Goal: Navigation & Orientation: Find specific page/section

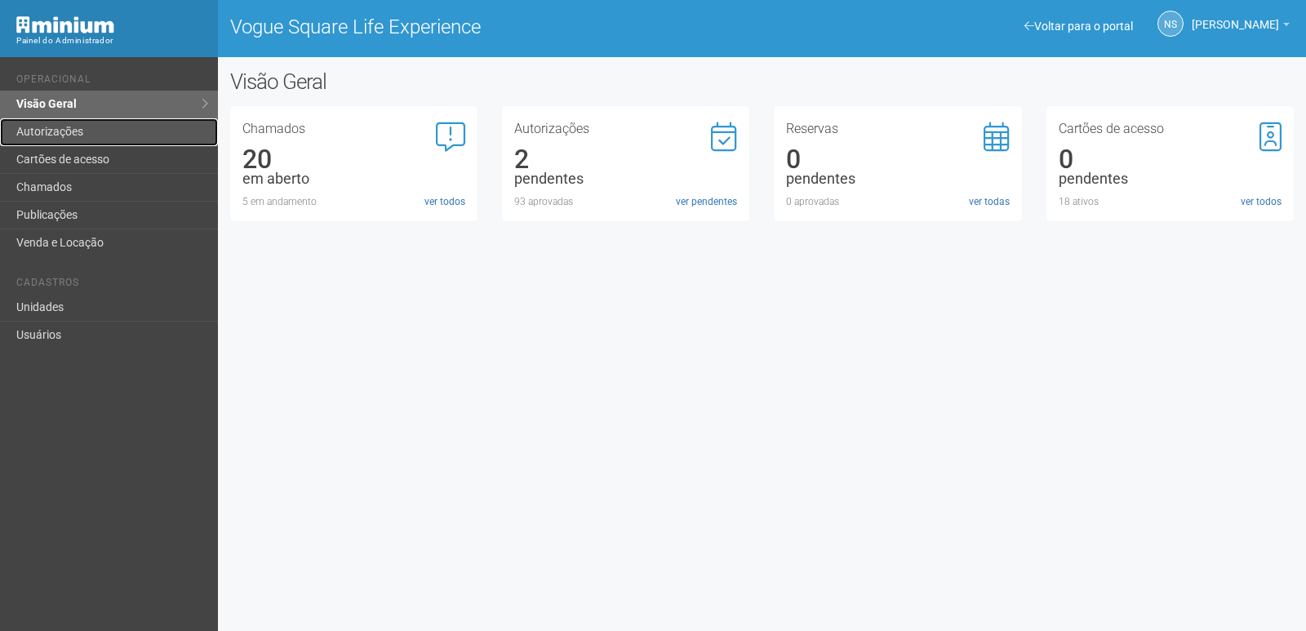
click at [104, 121] on link "Autorizações" at bounding box center [109, 132] width 218 height 28
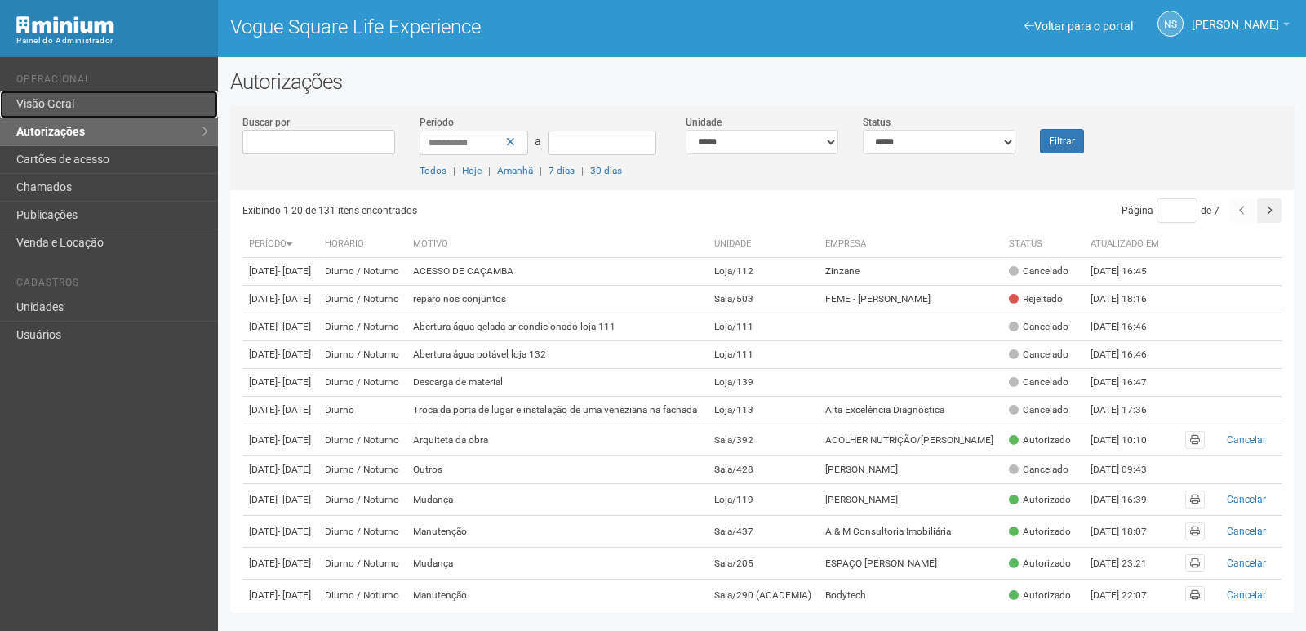
click at [141, 110] on link "Visão Geral" at bounding box center [109, 105] width 218 height 28
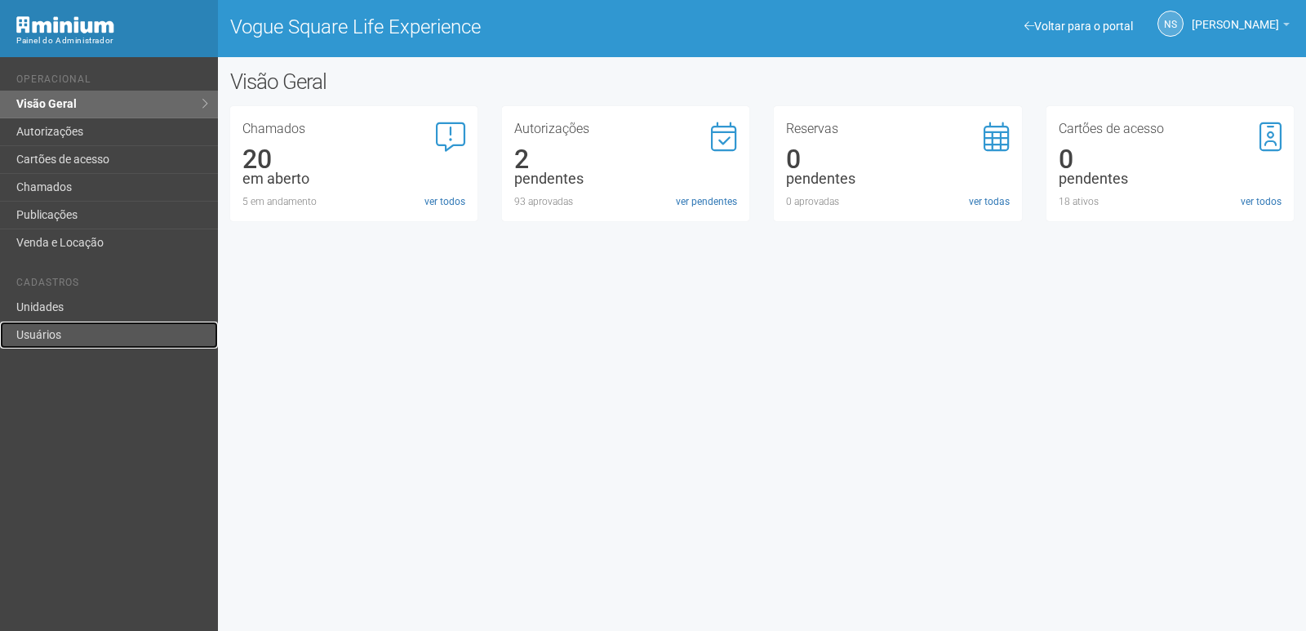
click at [104, 327] on link "Usuários" at bounding box center [109, 335] width 218 height 27
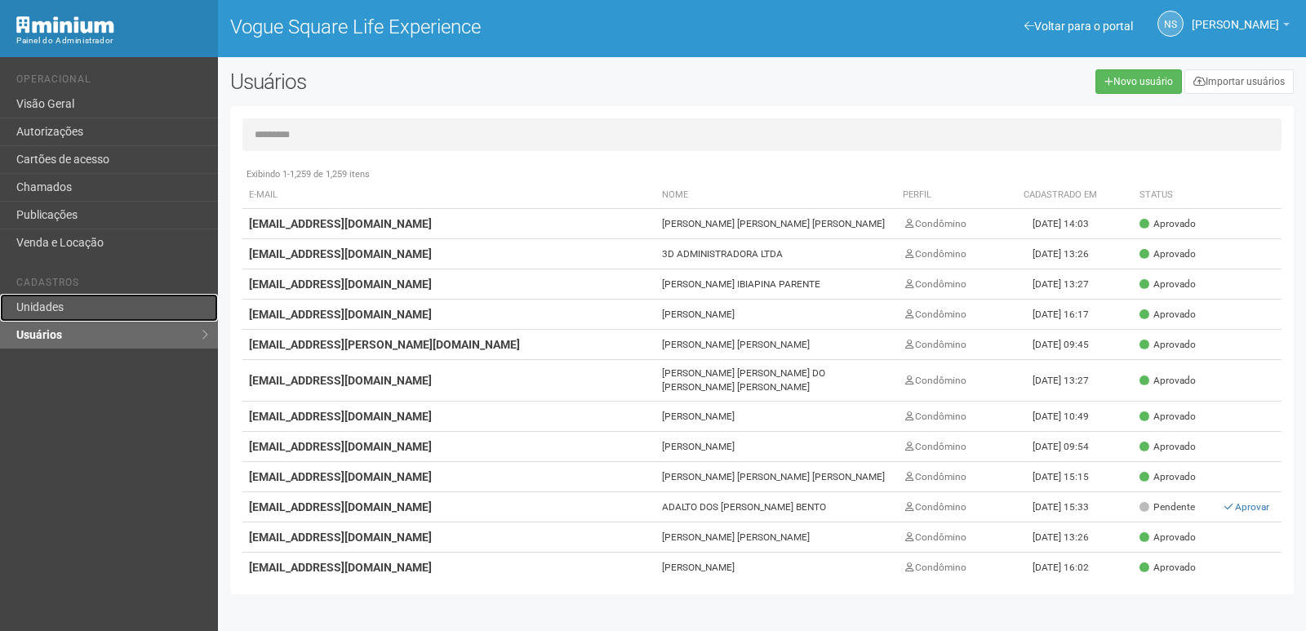
click at [104, 319] on link "Unidades" at bounding box center [109, 308] width 218 height 28
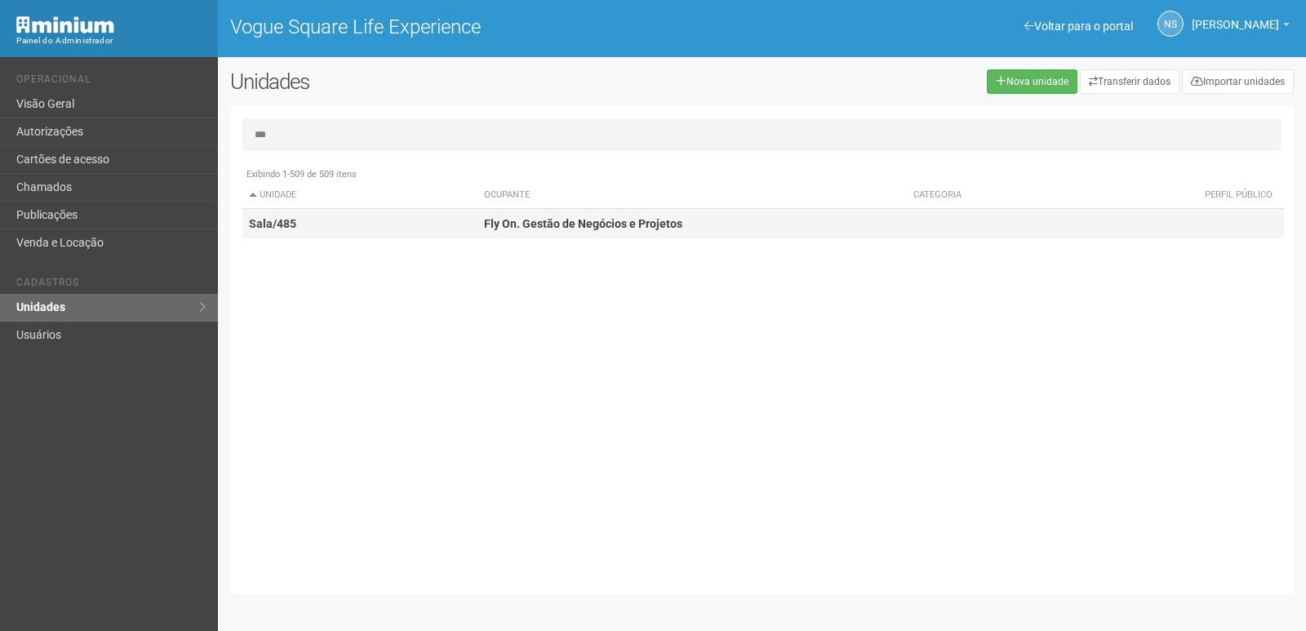
type input "***"
click at [342, 226] on td "Sala/485" at bounding box center [359, 224] width 235 height 30
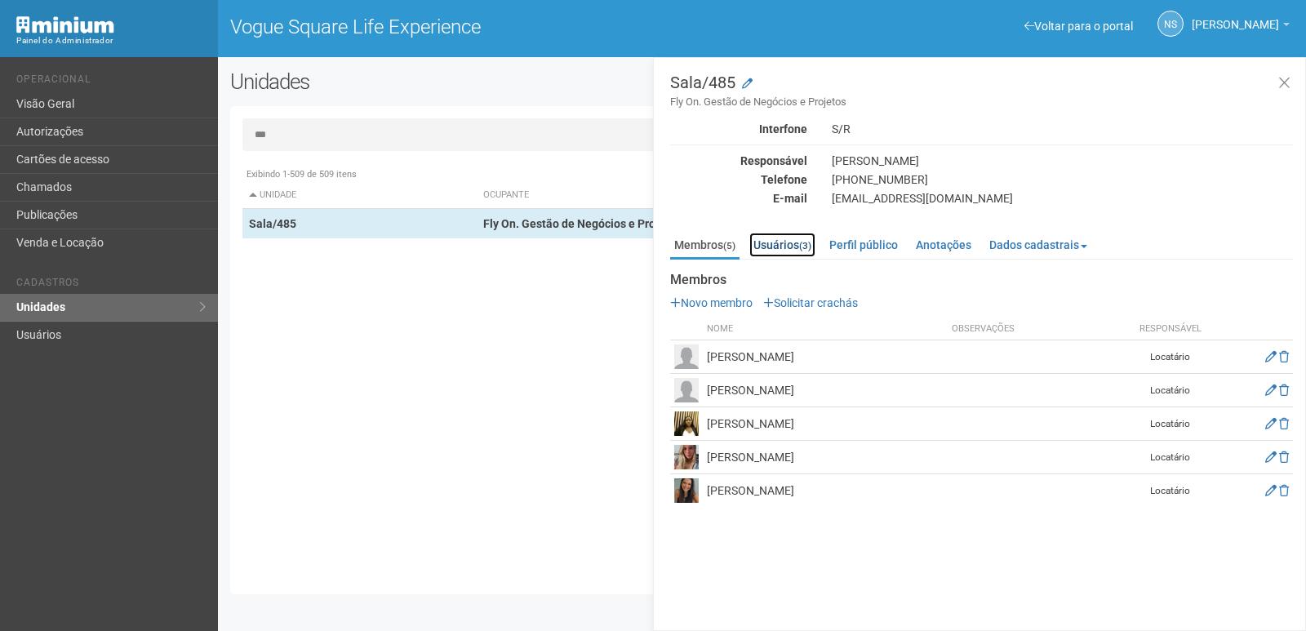
click at [800, 245] on link "Usuários (3)" at bounding box center [782, 245] width 66 height 24
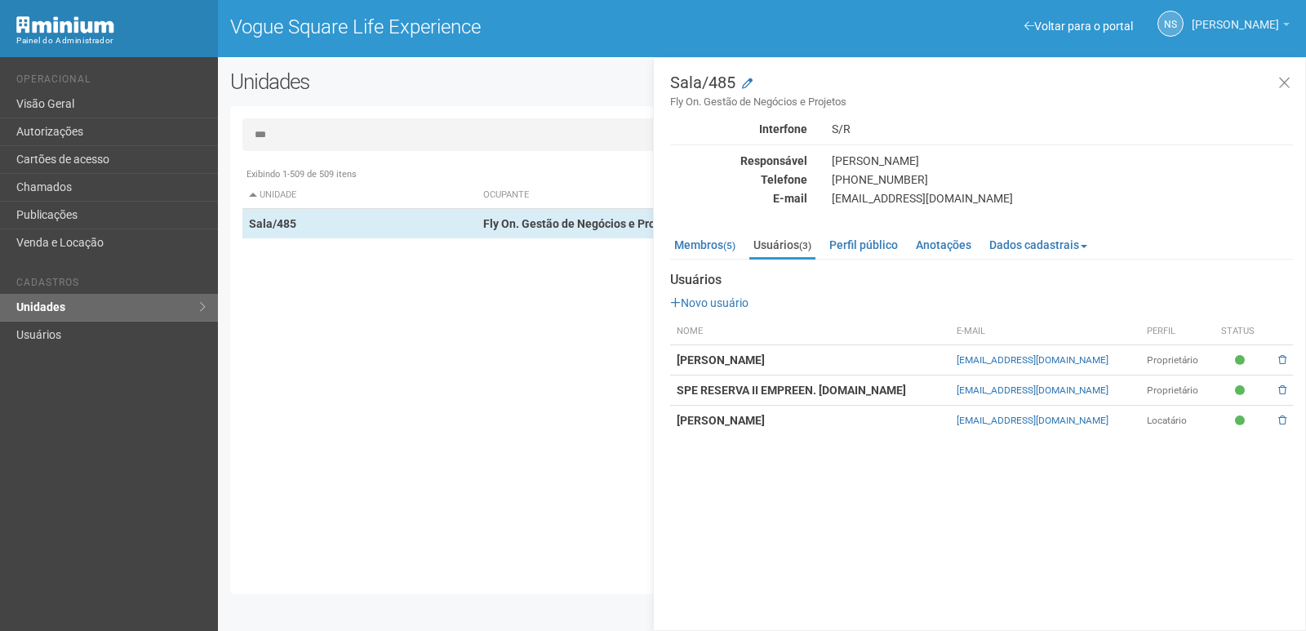
click at [1288, 22] on link "[PERSON_NAME]" at bounding box center [1241, 26] width 98 height 13
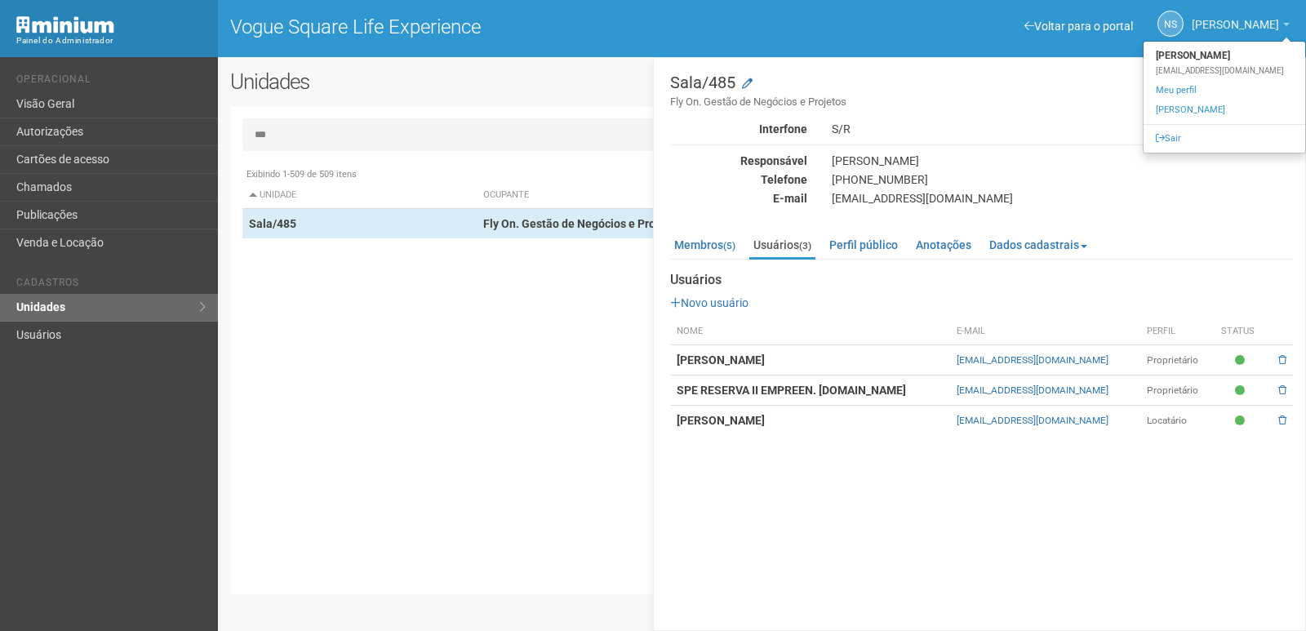
click at [1288, 22] on link "[PERSON_NAME]" at bounding box center [1241, 26] width 98 height 13
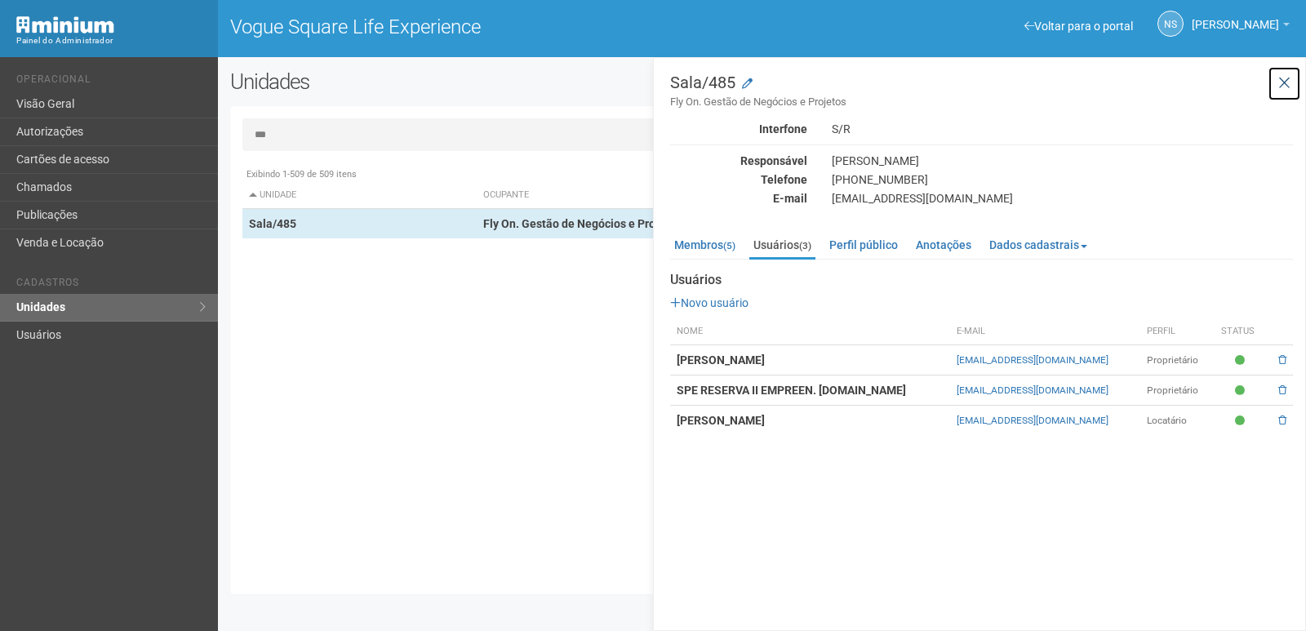
click at [1294, 85] on button at bounding box center [1284, 83] width 33 height 35
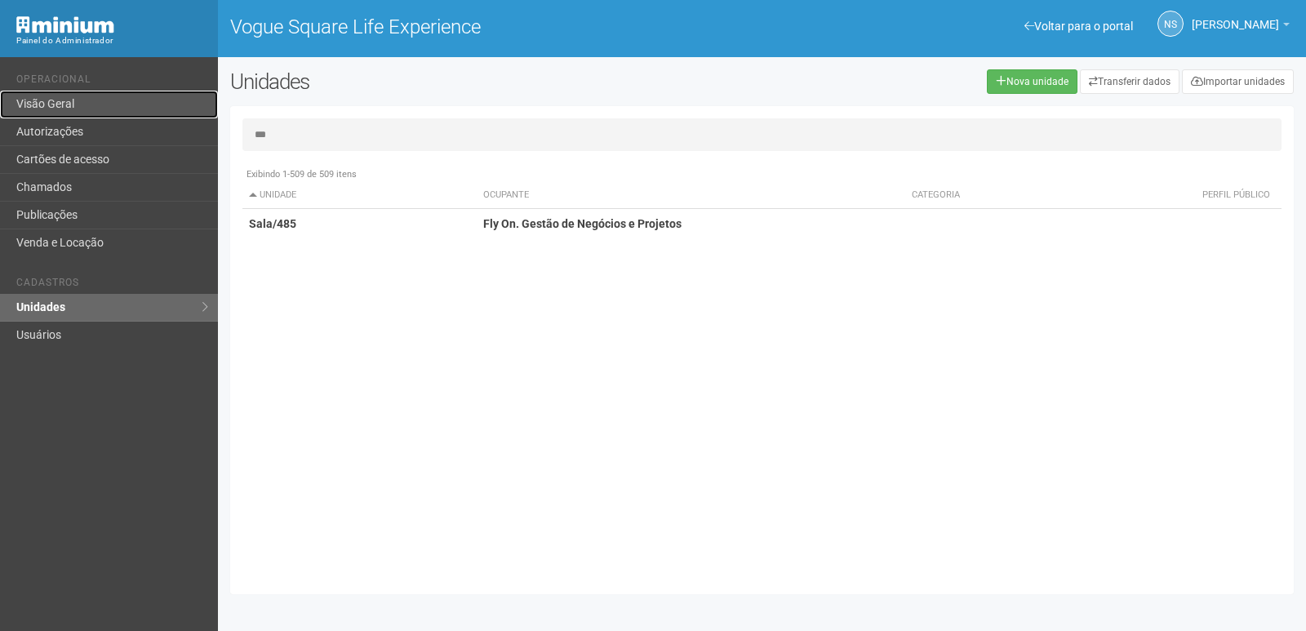
click at [97, 101] on link "Visão Geral" at bounding box center [109, 105] width 218 height 28
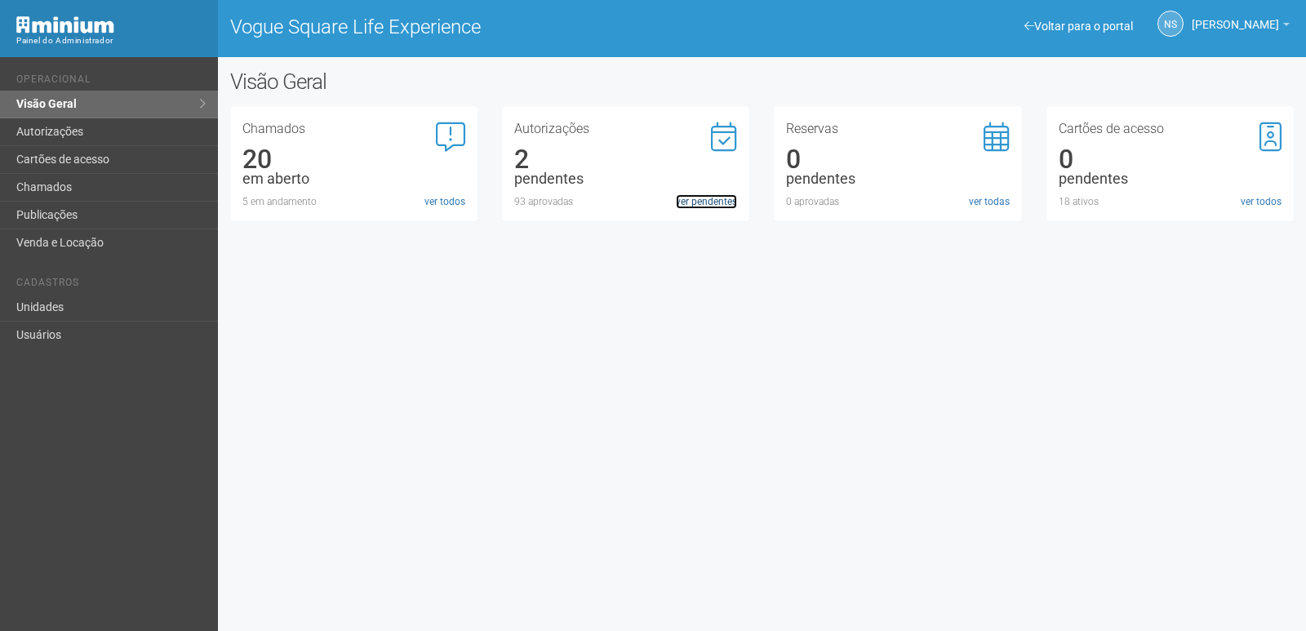
click at [702, 207] on link "ver pendentes" at bounding box center [706, 201] width 61 height 15
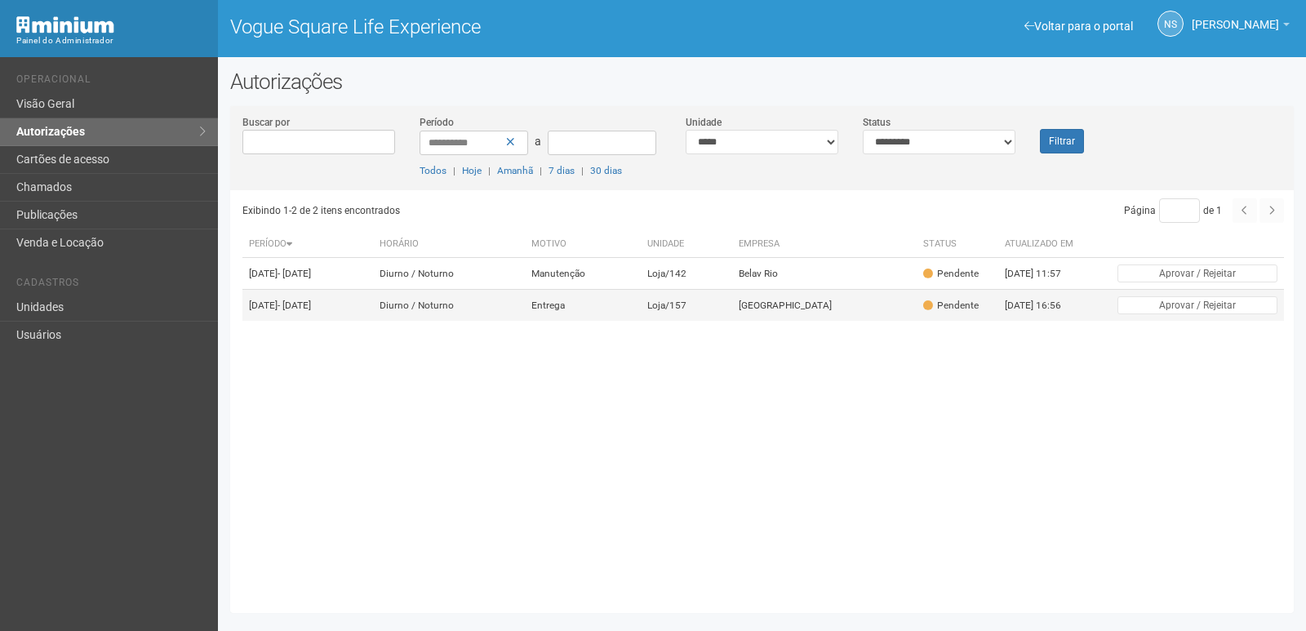
click at [841, 322] on td "KOPENHAGEN" at bounding box center [824, 306] width 184 height 32
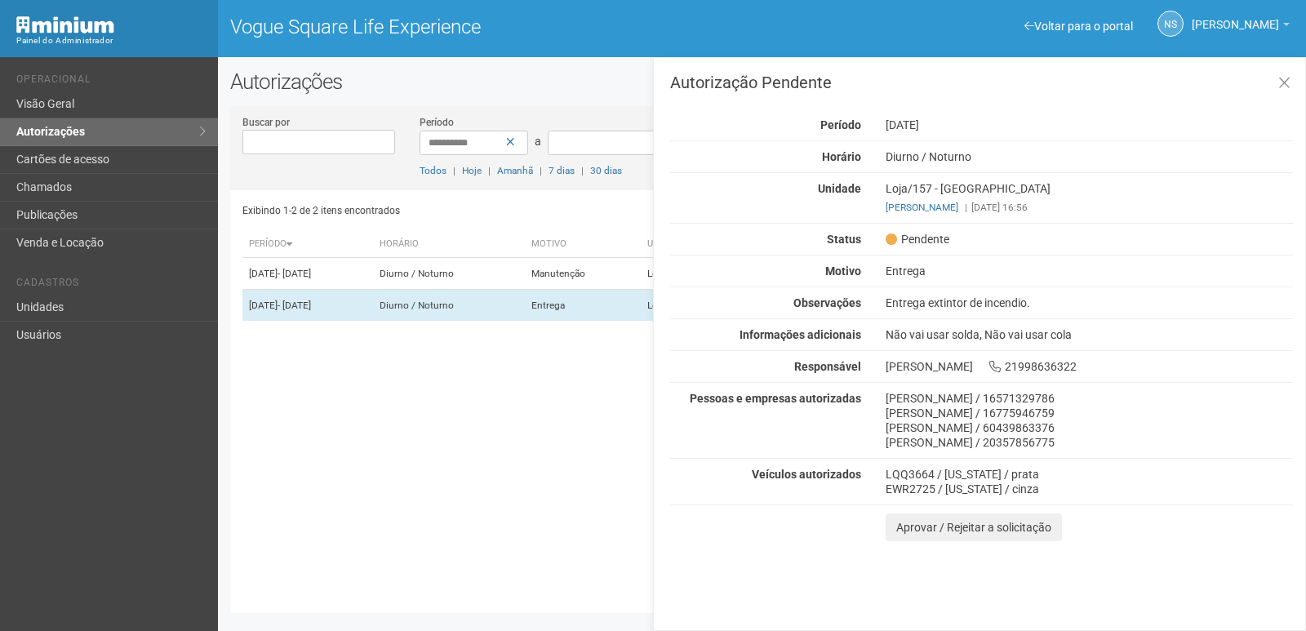
click at [391, 433] on div "Exibindo 1-2 de 2 itens encontrados Página * de 1 Período Horário Motivo Unidad…" at bounding box center [767, 395] width 1051 height 411
click at [1283, 78] on icon at bounding box center [1284, 83] width 12 height 16
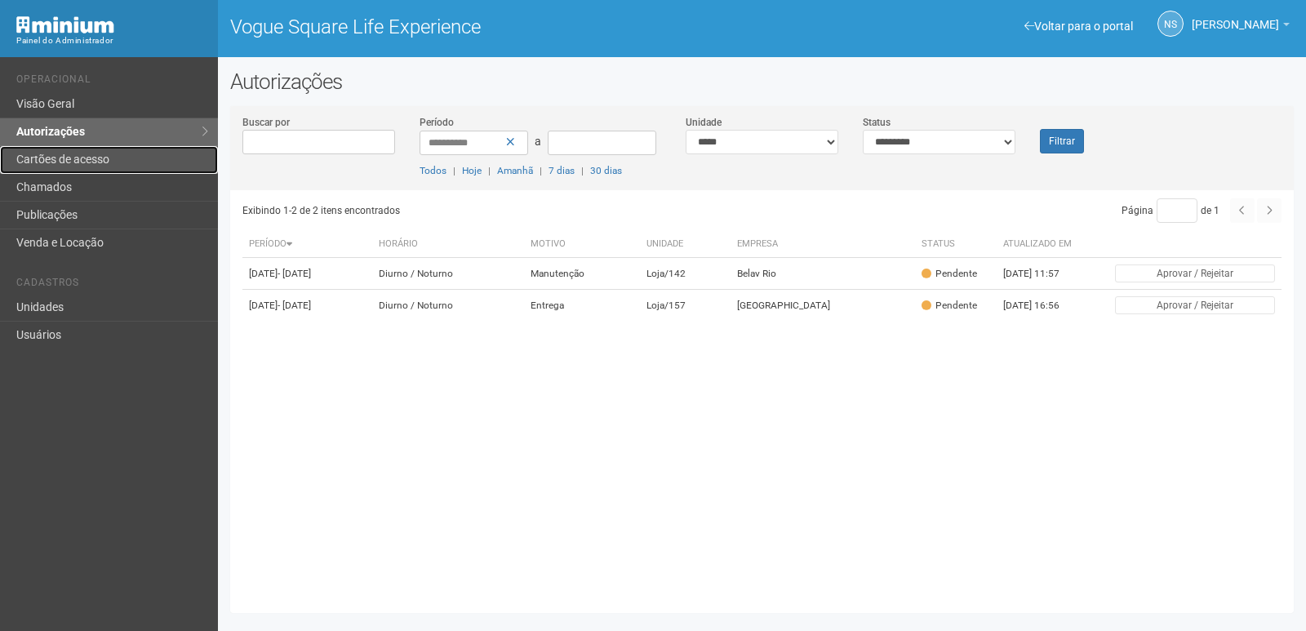
click at [137, 167] on link "Cartões de acesso" at bounding box center [109, 160] width 218 height 28
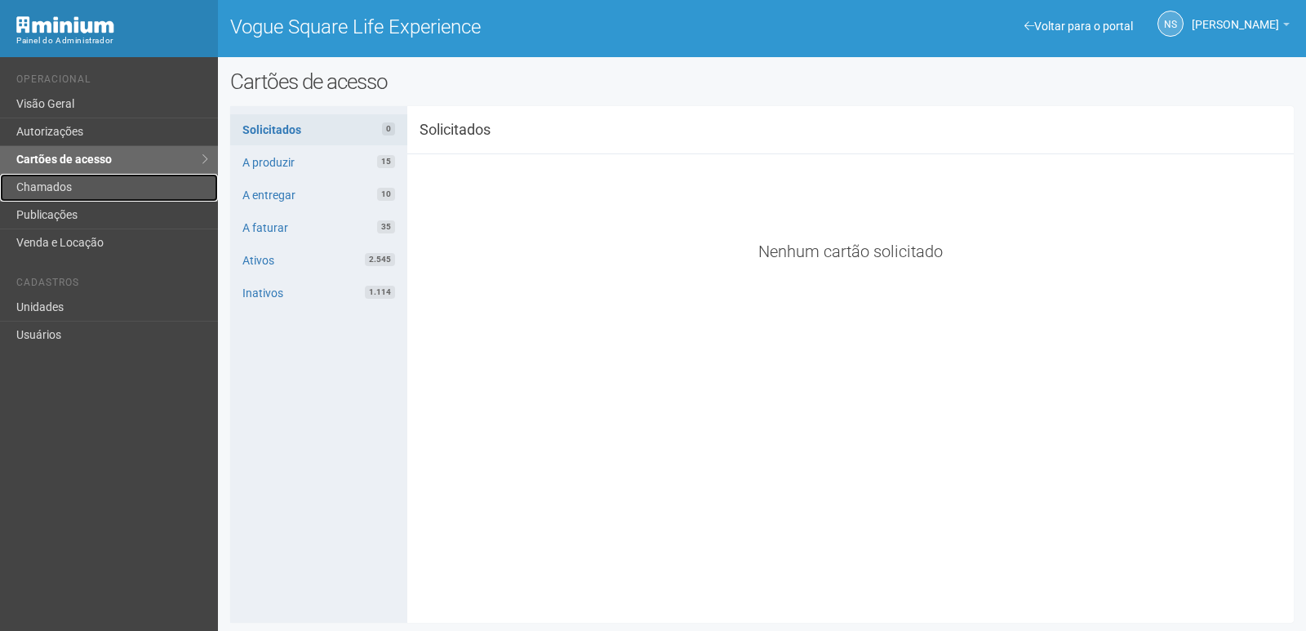
click at [116, 181] on link "Chamados" at bounding box center [109, 188] width 218 height 28
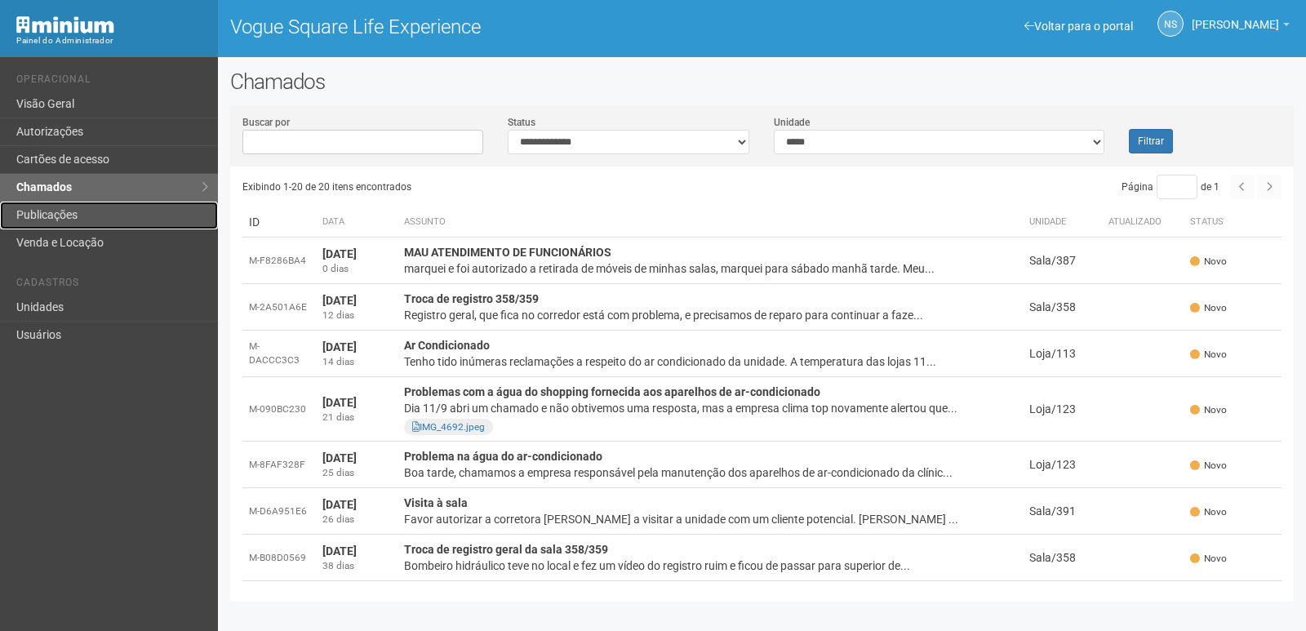
click at [102, 215] on link "Publicações" at bounding box center [109, 216] width 218 height 28
